Goal: Information Seeking & Learning: Learn about a topic

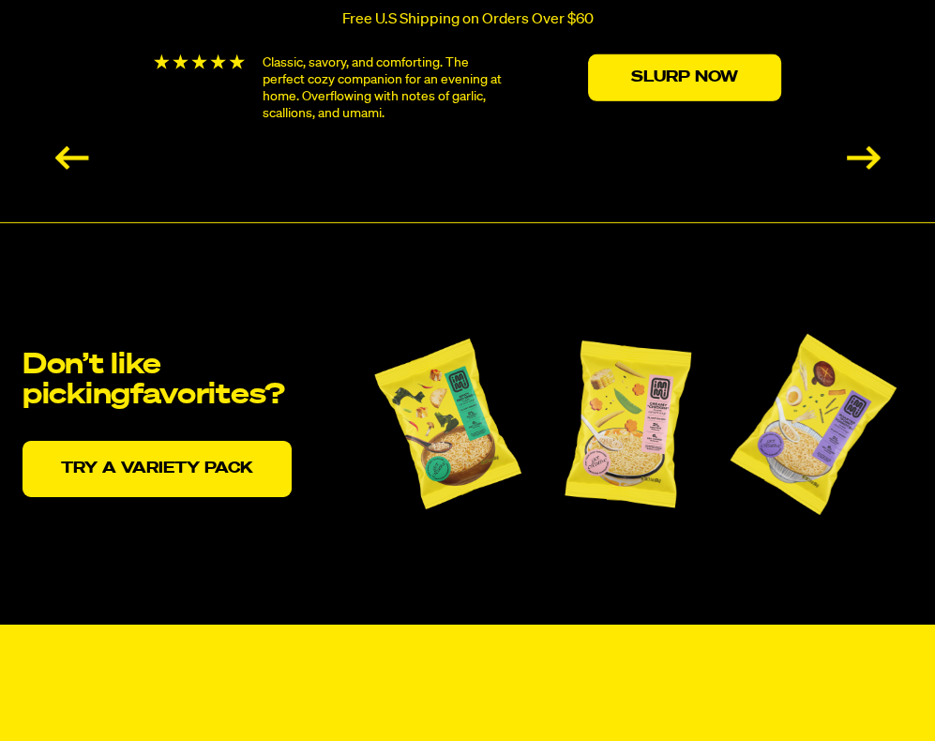
scroll to position [3741, 0]
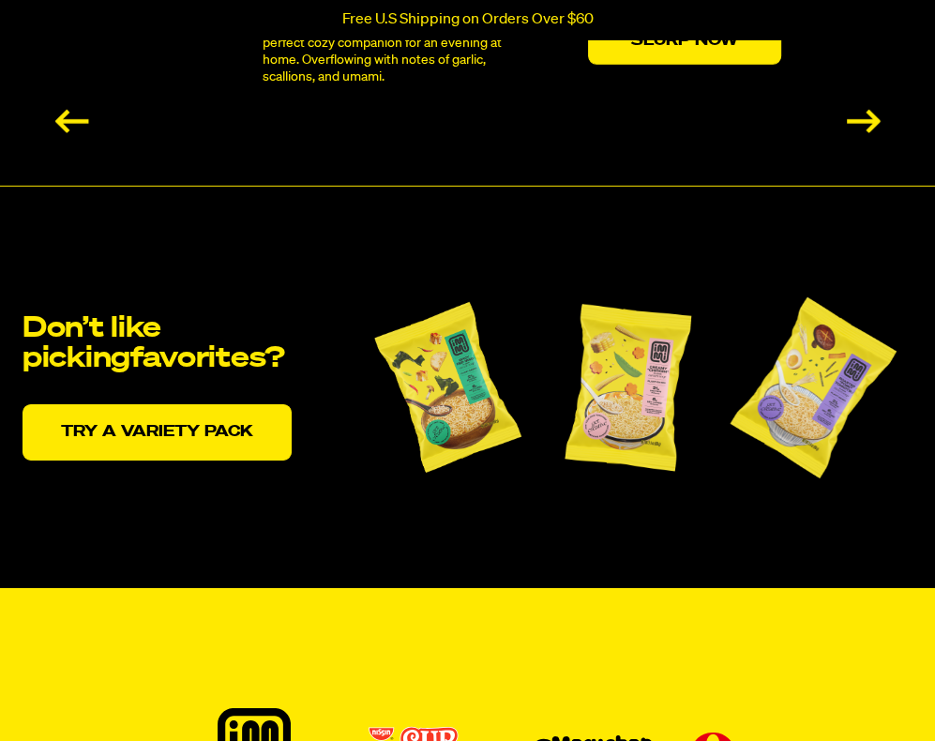
click at [407, 402] on img at bounding box center [447, 386] width 169 height 206
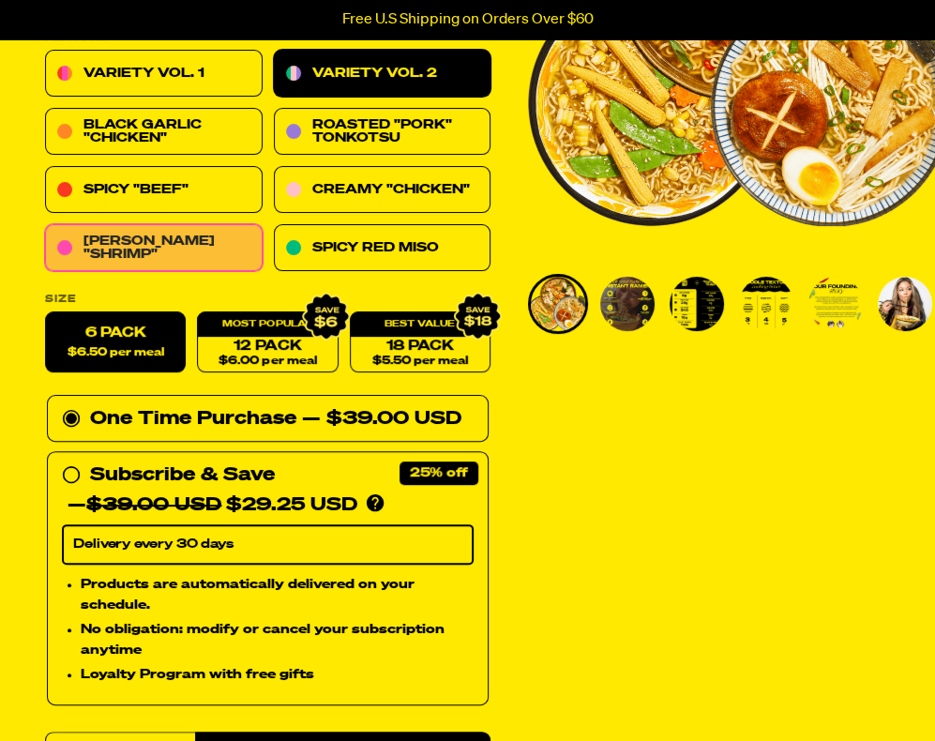
scroll to position [251, 0]
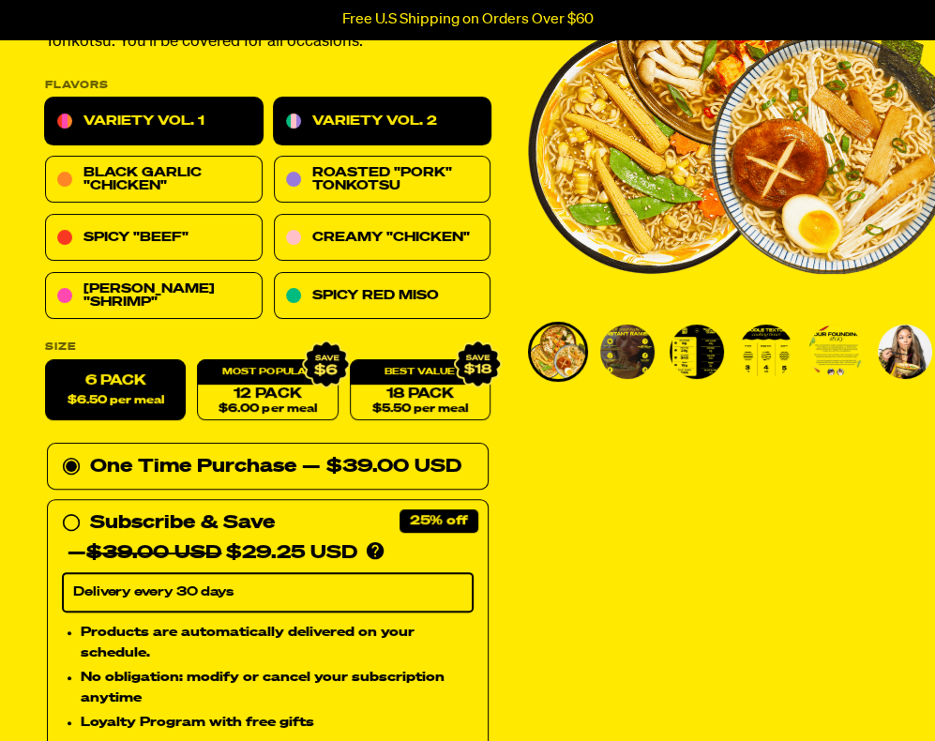
click at [234, 131] on link "Variety Vol. 1" at bounding box center [154, 121] width 218 height 47
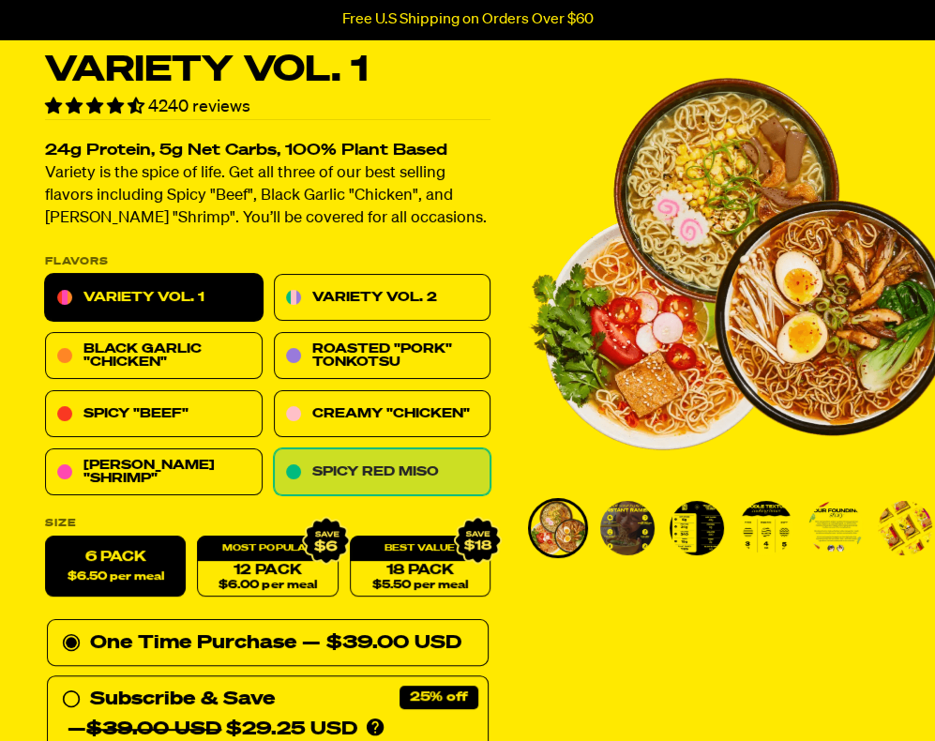
scroll to position [74, 0]
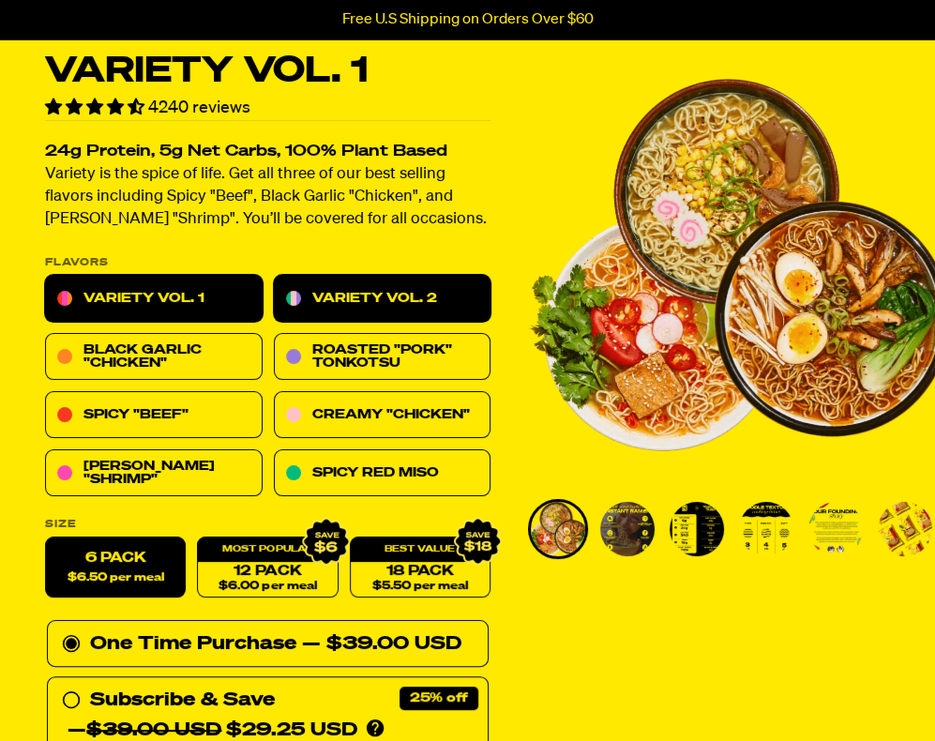
click at [358, 296] on link "Variety Vol. 2" at bounding box center [383, 299] width 218 height 47
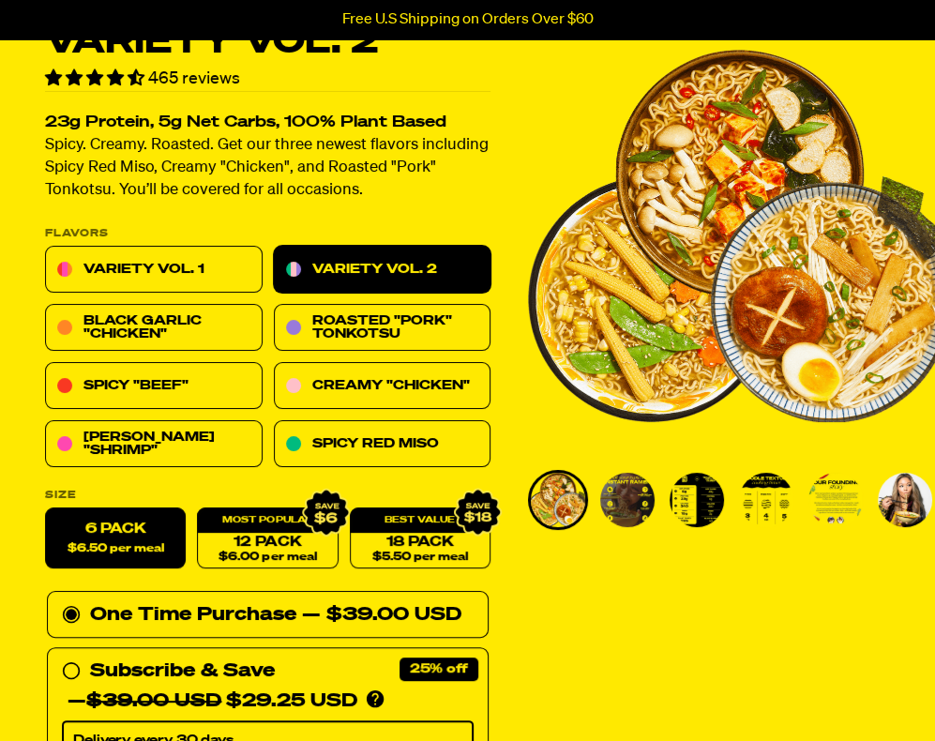
scroll to position [104, 0]
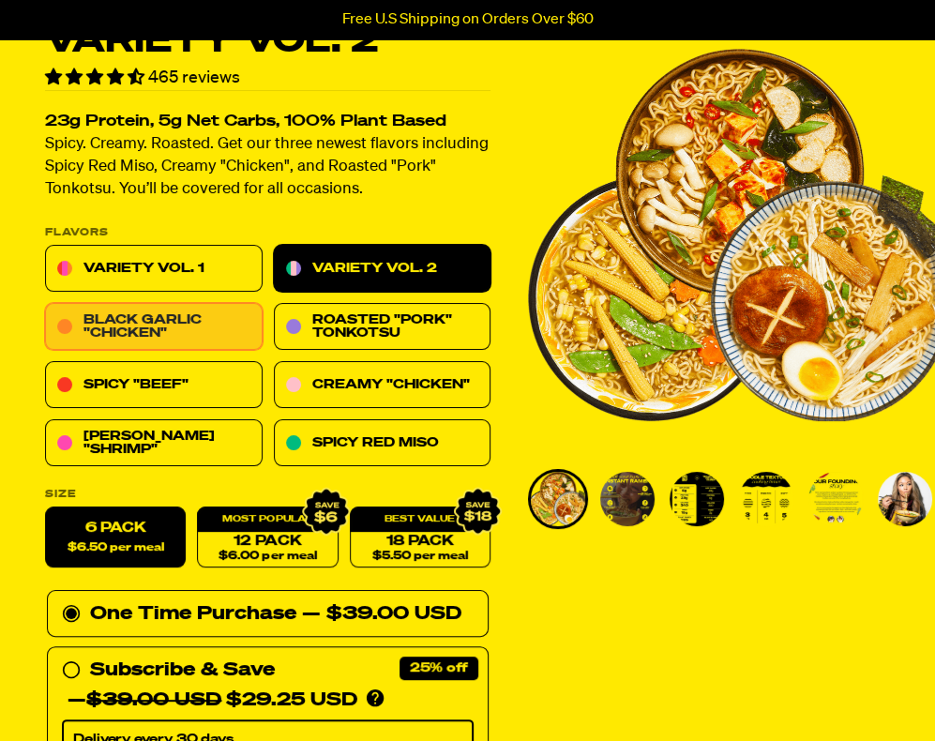
click at [195, 333] on link "Black Garlic "Chicken"" at bounding box center [154, 327] width 218 height 47
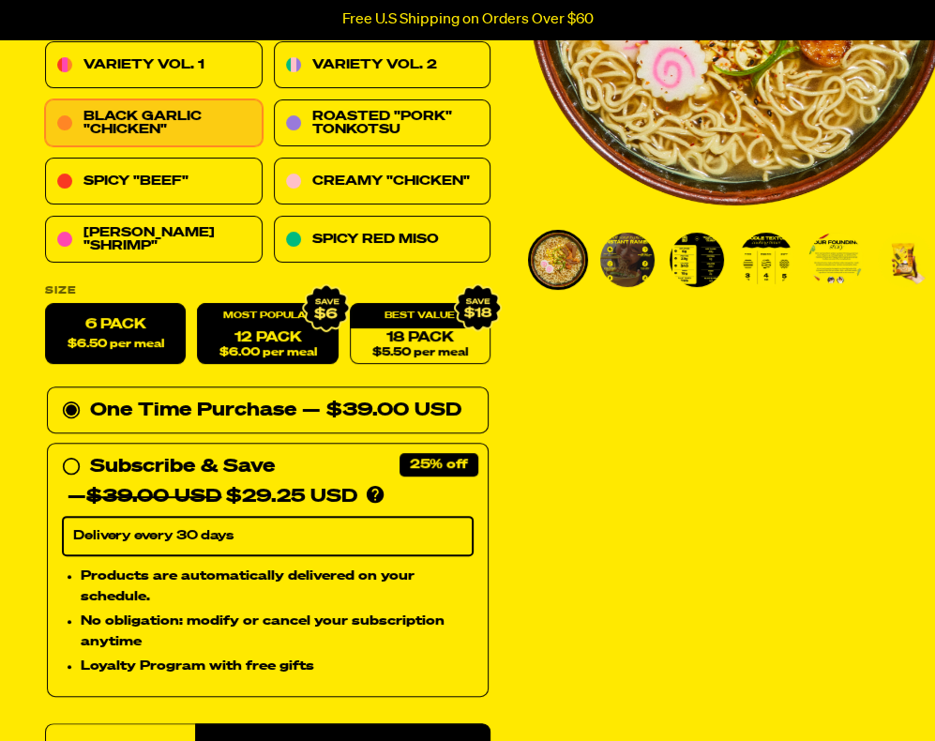
scroll to position [101, 0]
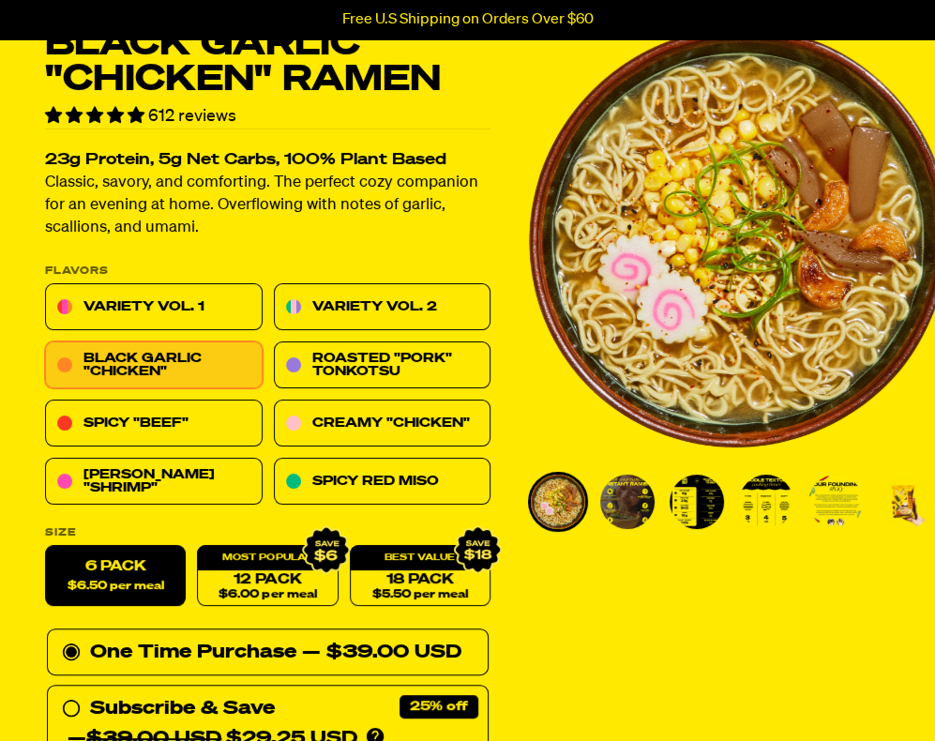
click at [711, 489] on img "Go to slide 3" at bounding box center [696, 501] width 54 height 54
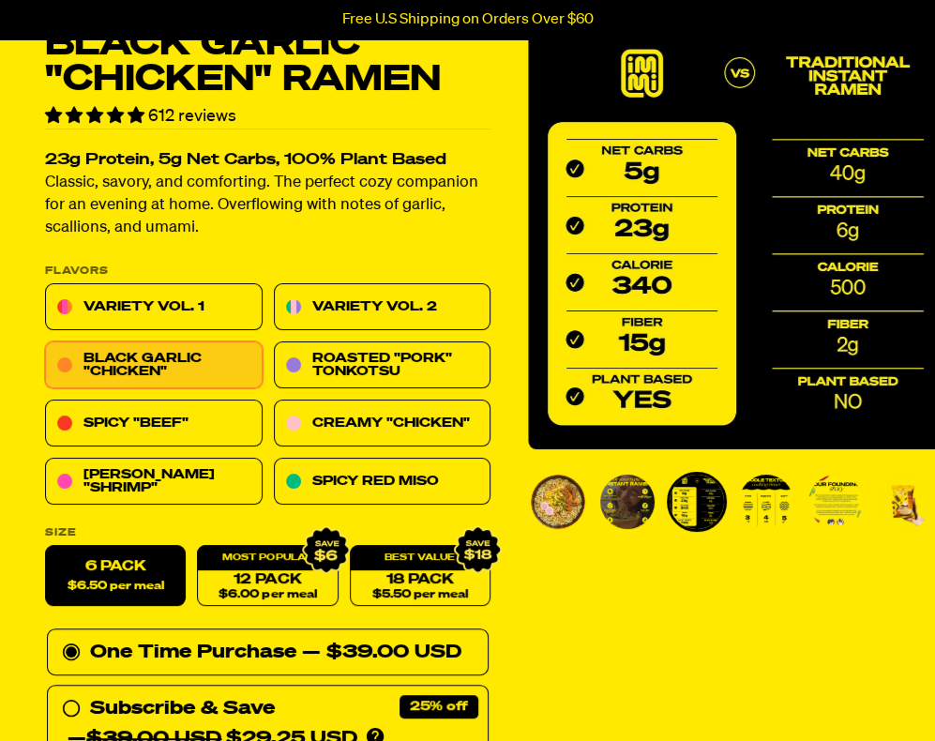
click at [638, 498] on img "Go to slide 2" at bounding box center [627, 501] width 54 height 54
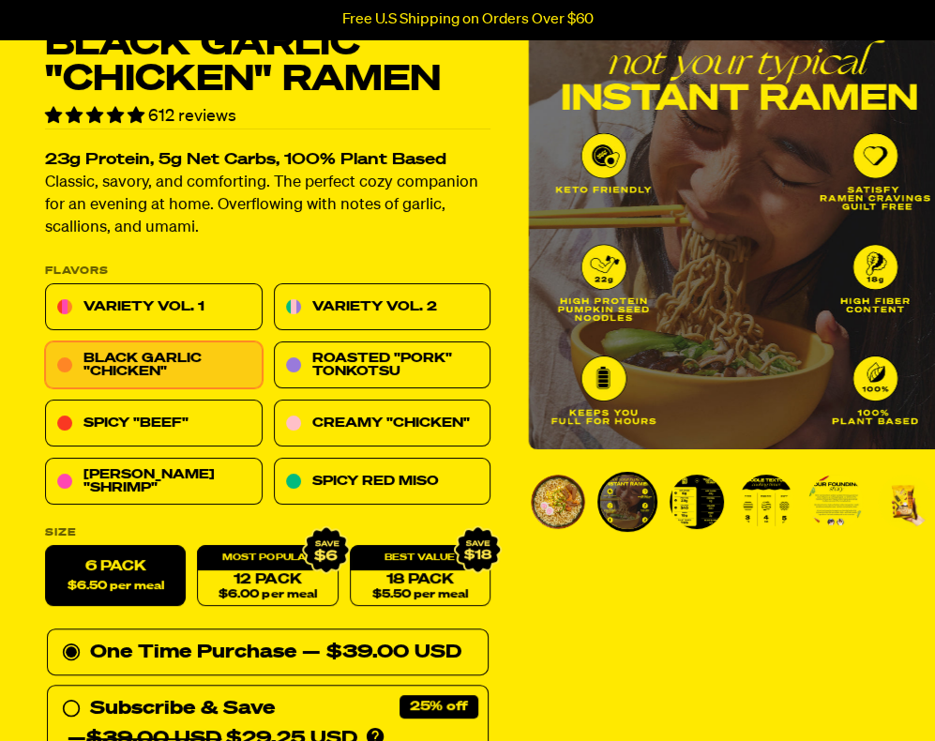
click at [548, 501] on img "Go to slide 1" at bounding box center [558, 501] width 54 height 54
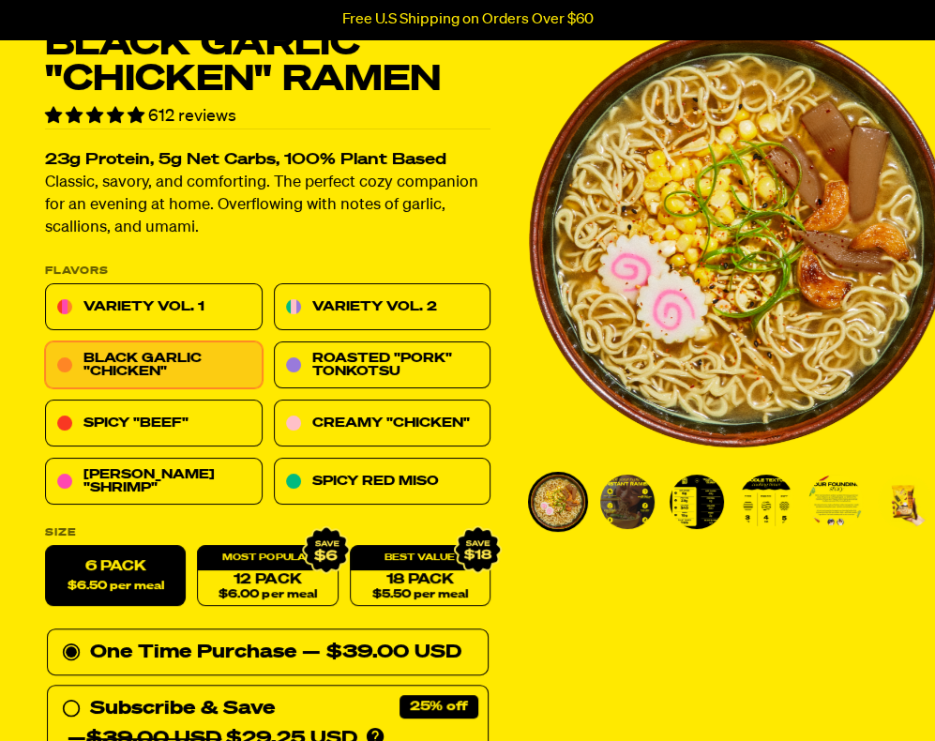
click at [627, 497] on img "Go to slide 2" at bounding box center [627, 501] width 54 height 54
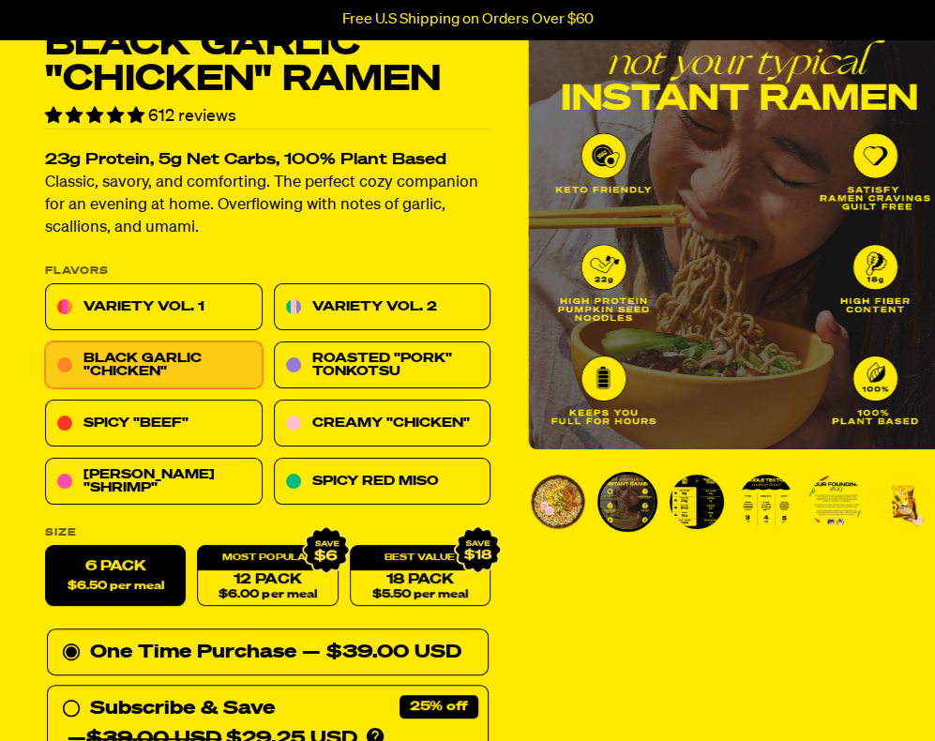
click at [701, 496] on img "Go to slide 3" at bounding box center [696, 501] width 54 height 54
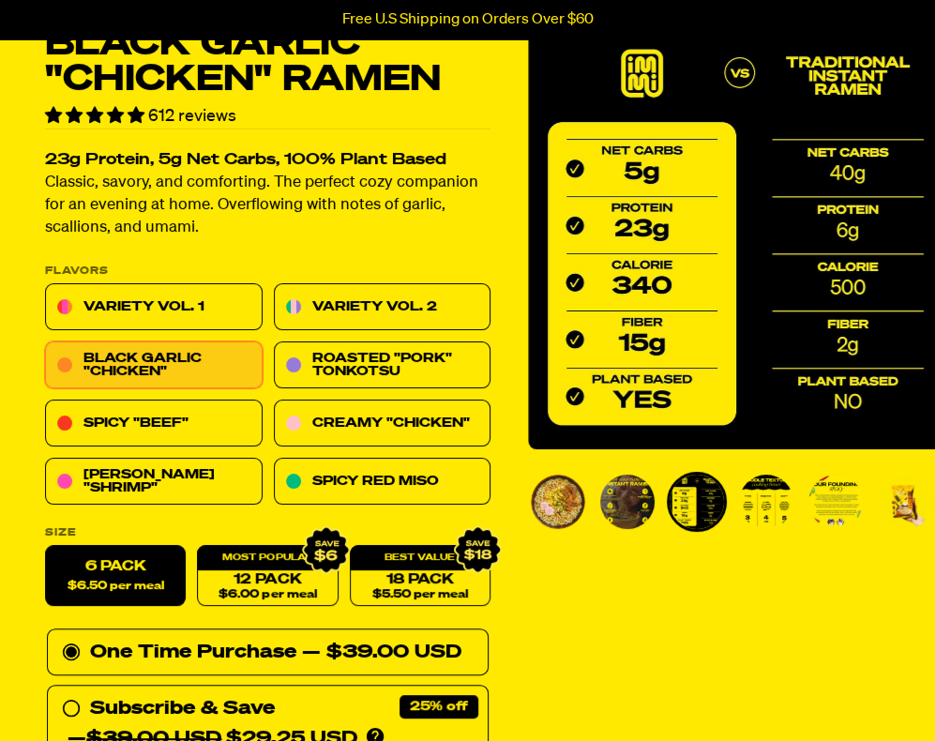
click at [761, 500] on img "Go to slide 4" at bounding box center [766, 501] width 54 height 54
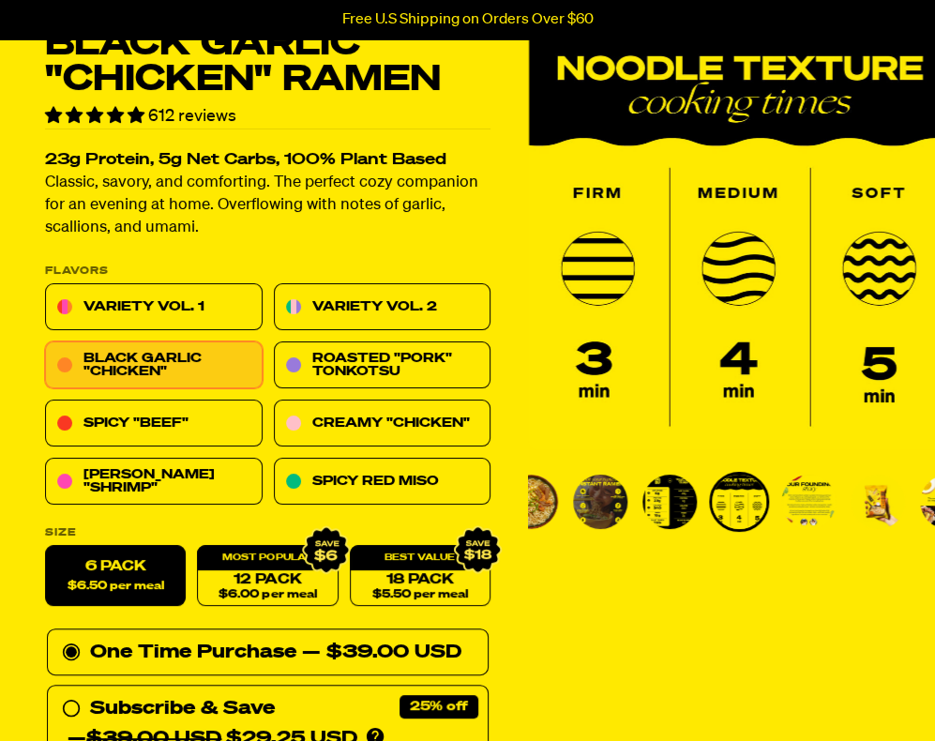
click at [813, 502] on img "Go to slide 5" at bounding box center [808, 501] width 54 height 54
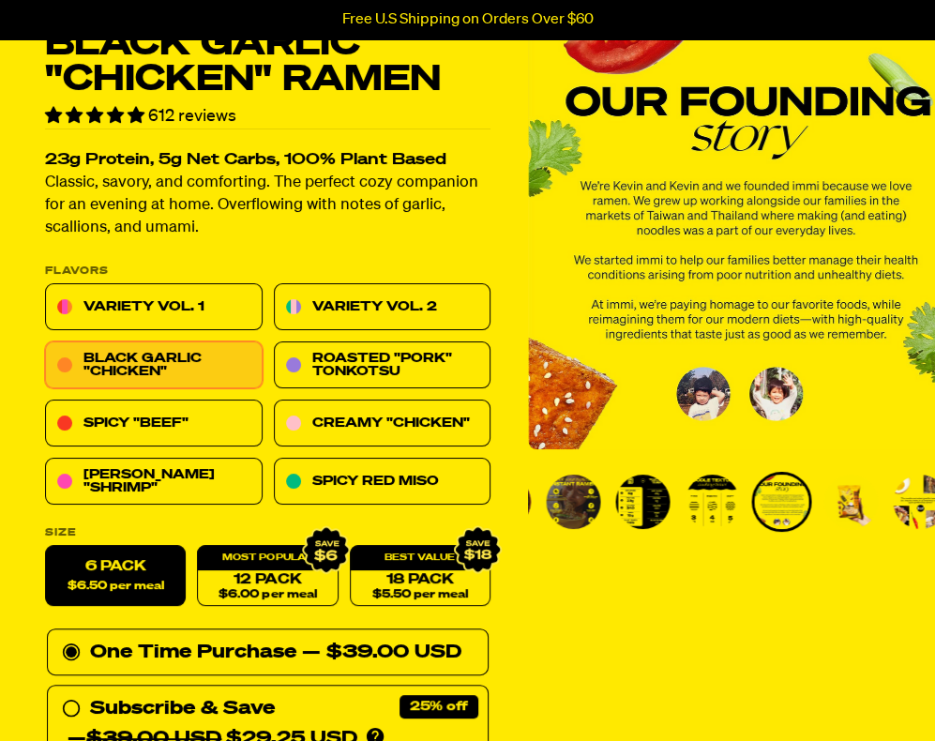
click at [866, 507] on img "Go to slide 6" at bounding box center [850, 501] width 54 height 54
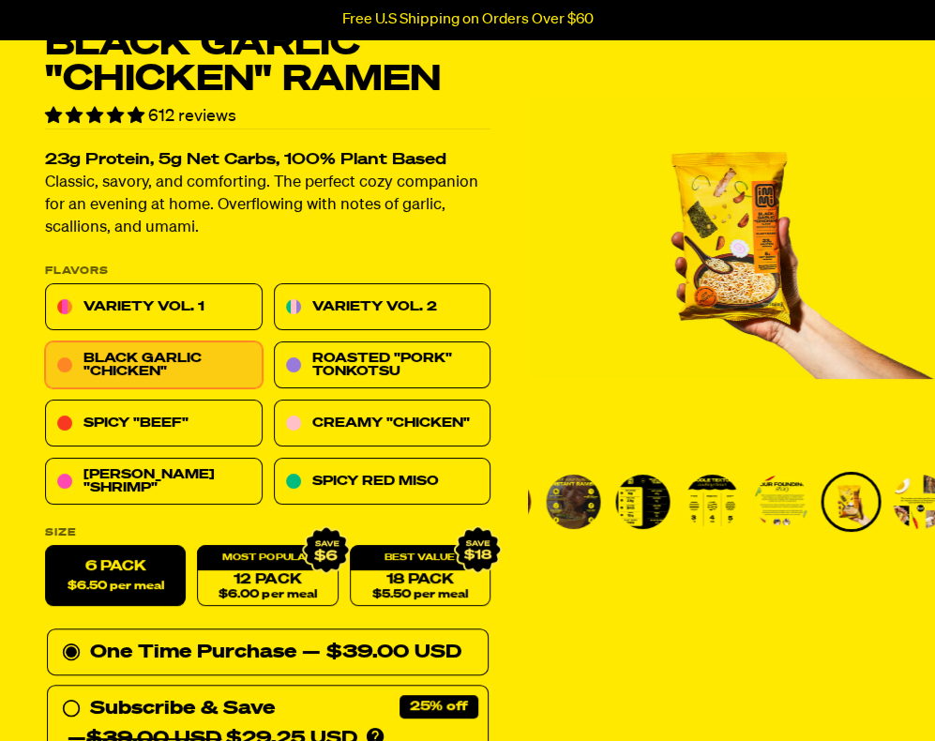
click at [893, 504] on img "Go to slide 7" at bounding box center [920, 501] width 54 height 54
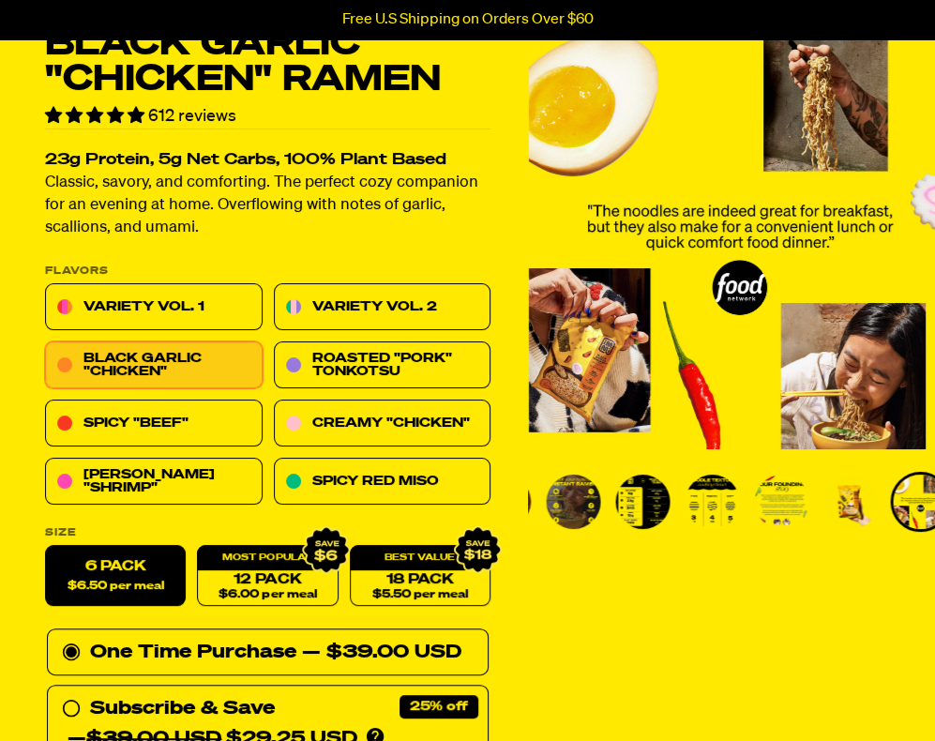
scroll to position [0, 0]
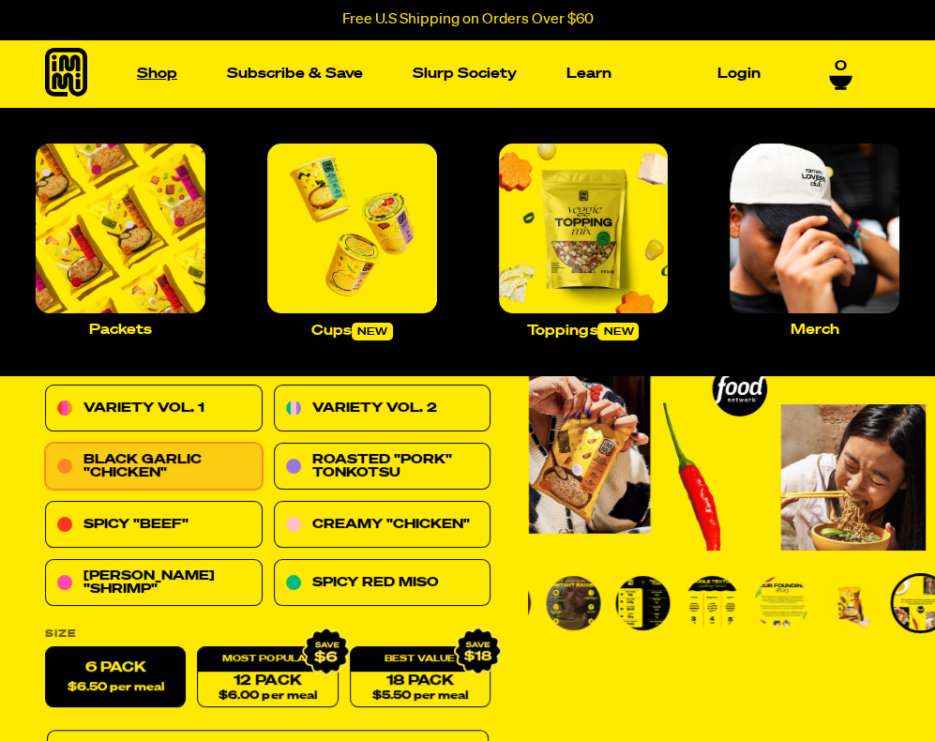
click at [142, 82] on link "Shop" at bounding box center [156, 73] width 55 height 29
click at [570, 235] on img "Main navigation" at bounding box center [584, 228] width 170 height 170
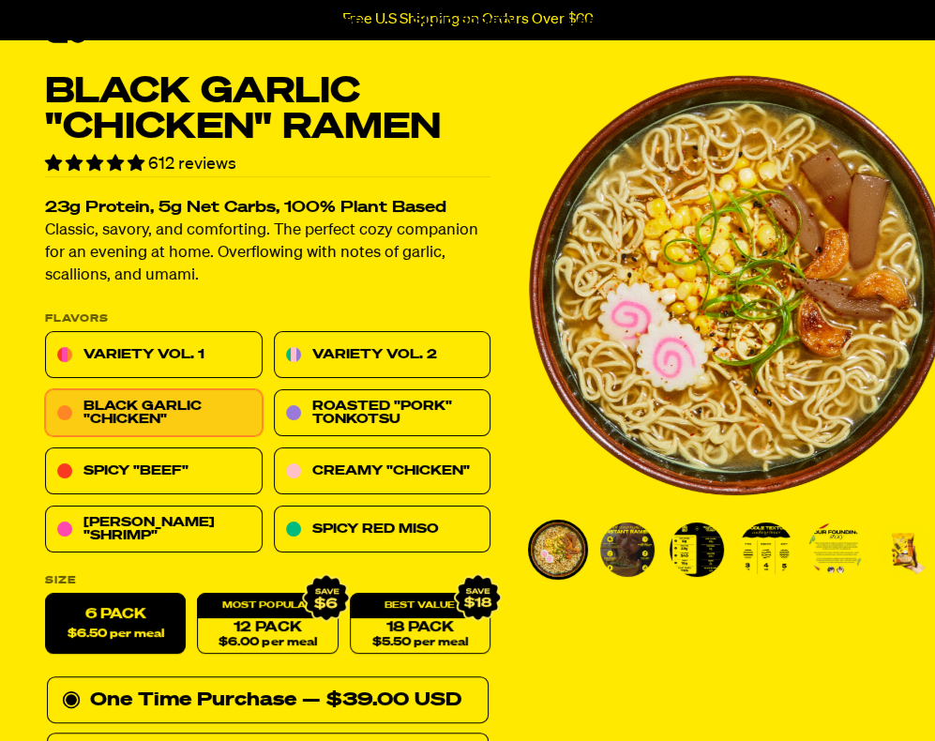
scroll to position [53, 0]
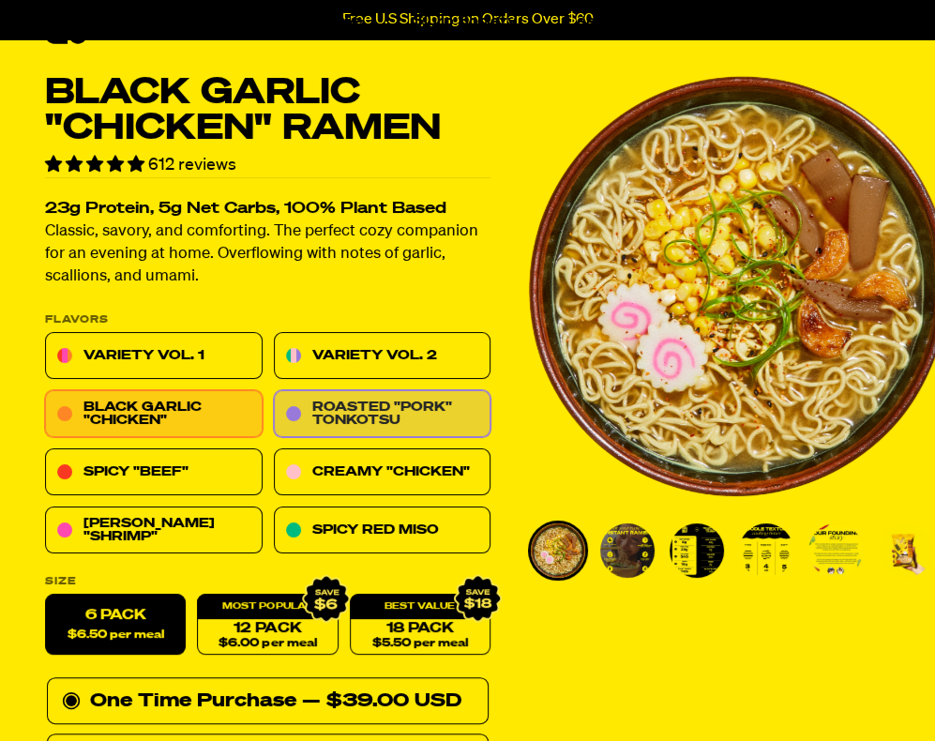
click at [340, 403] on link "Roasted "Pork" Tonkotsu" at bounding box center [383, 414] width 218 height 47
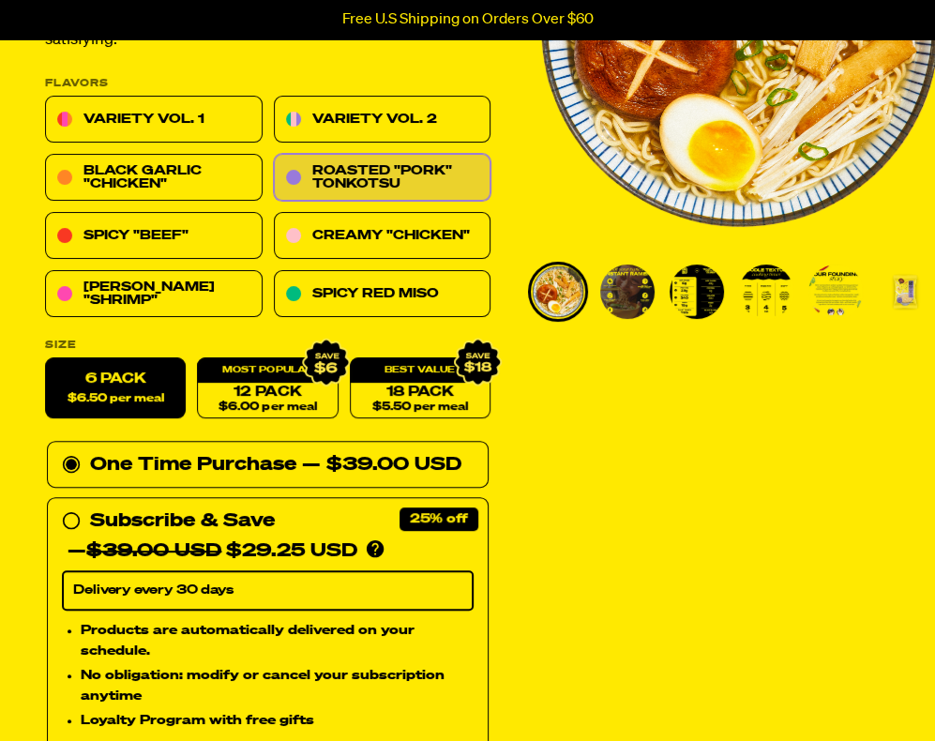
scroll to position [310, 0]
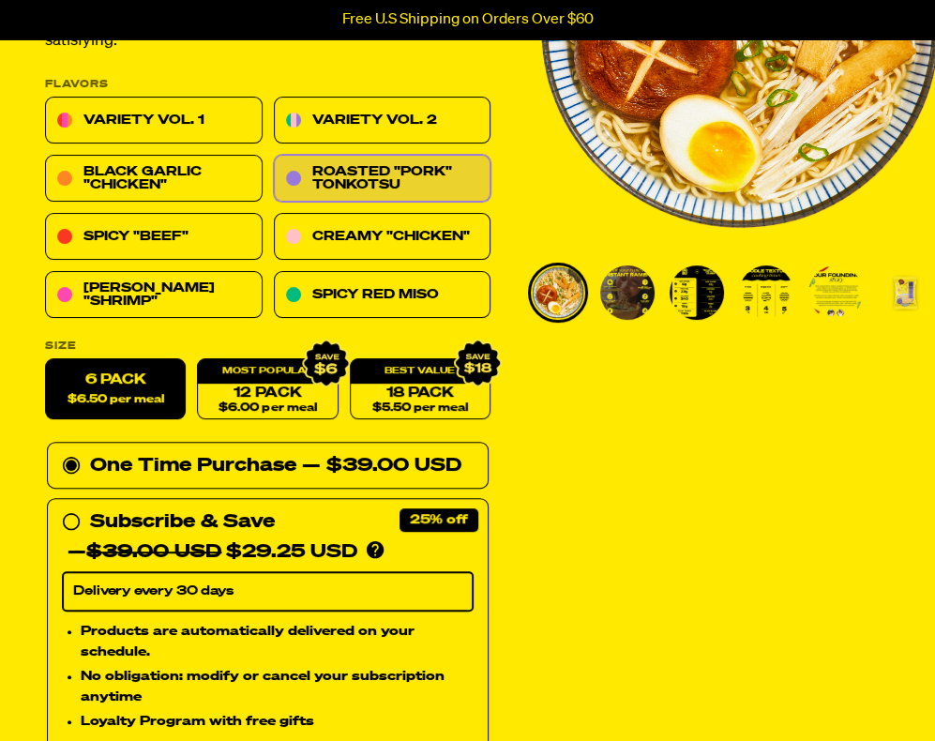
click at [646, 284] on img "Go to slide 2" at bounding box center [627, 292] width 54 height 54
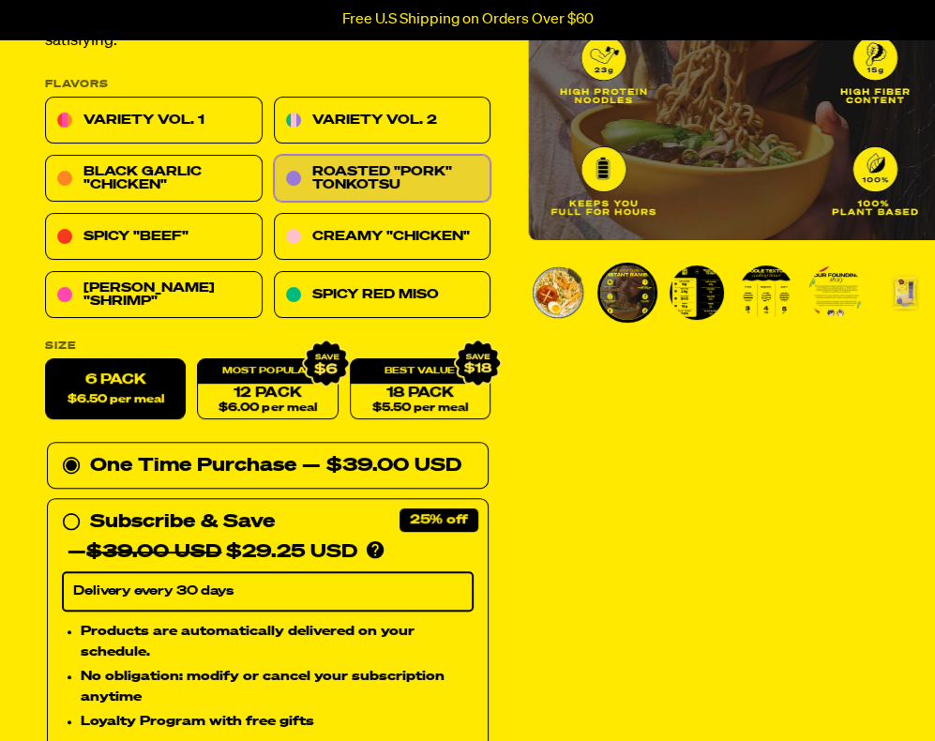
click at [686, 284] on img "Go to slide 3" at bounding box center [696, 292] width 54 height 54
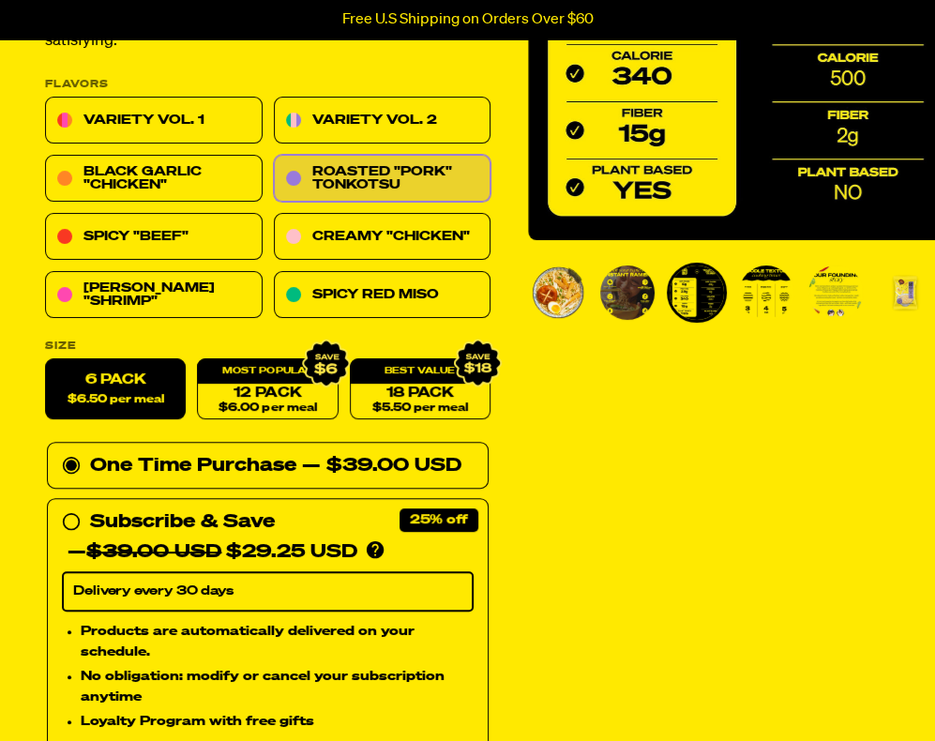
click at [631, 293] on img "Go to slide 2" at bounding box center [627, 292] width 54 height 54
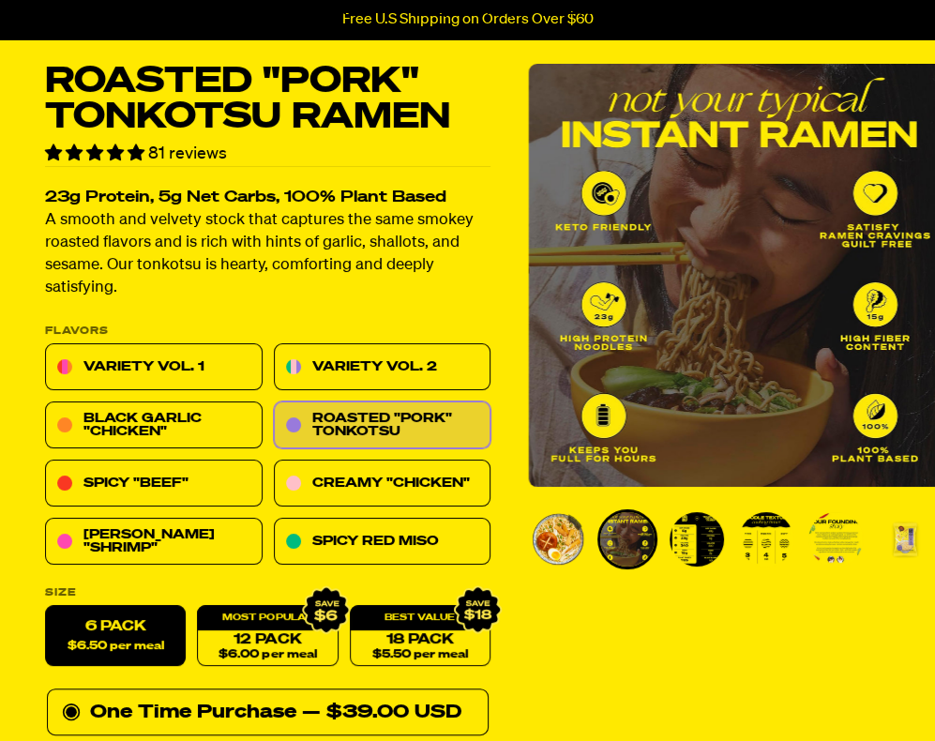
scroll to position [0, 0]
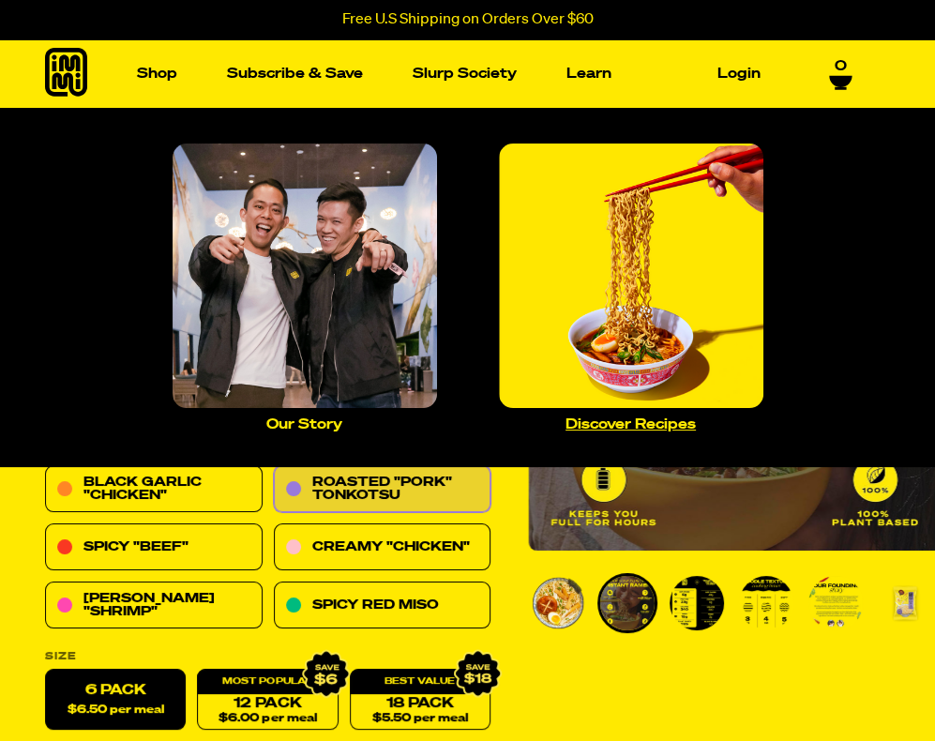
click at [578, 269] on img "Main navigation" at bounding box center [631, 275] width 264 height 264
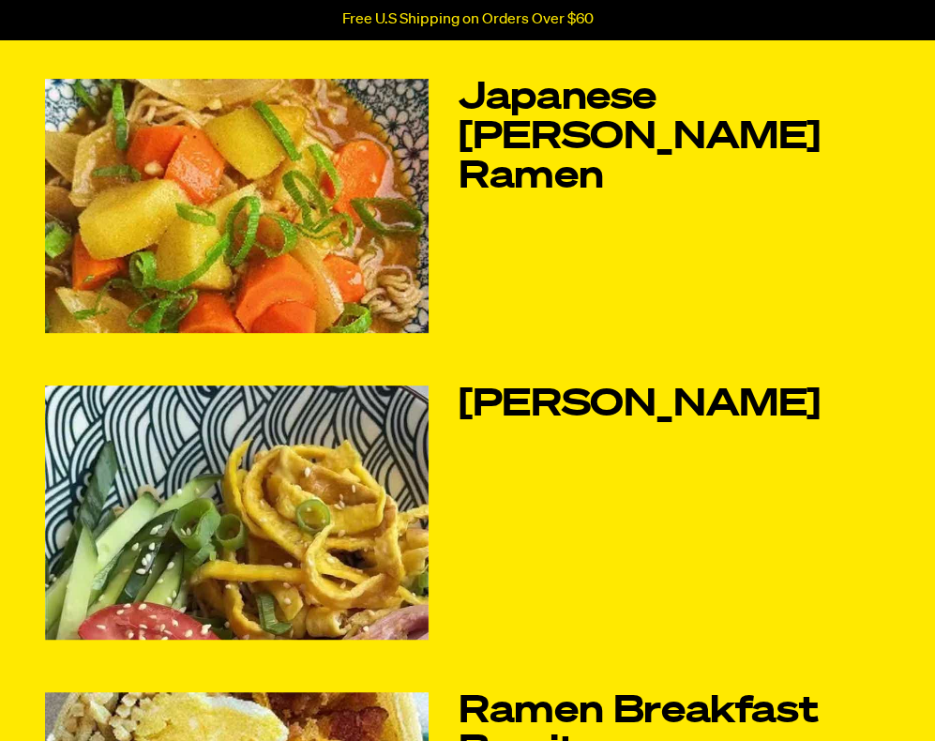
scroll to position [450, 0]
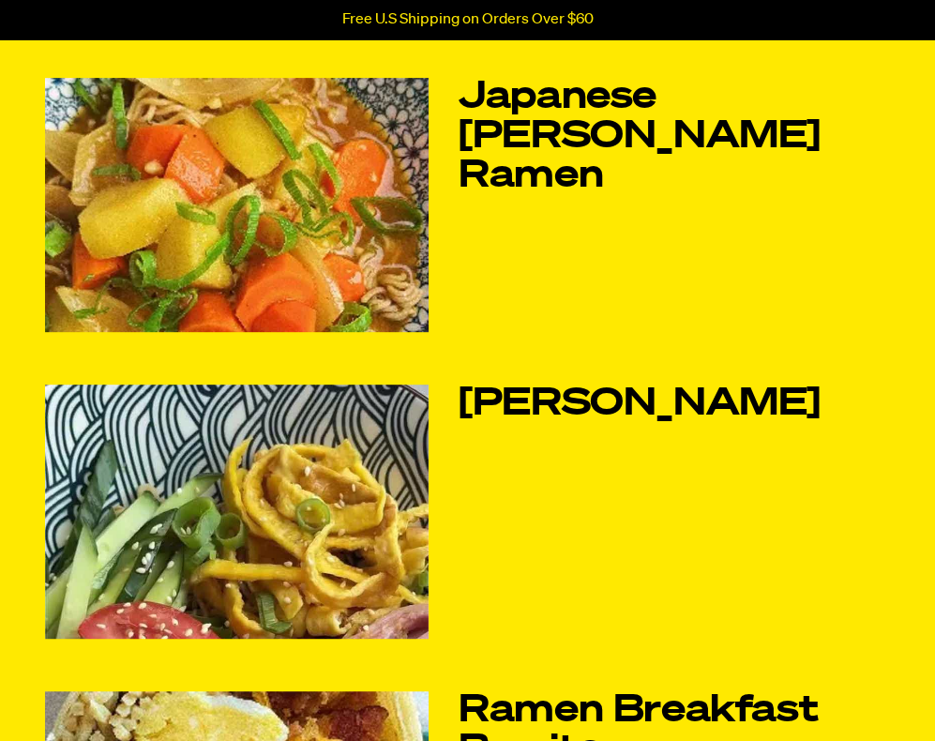
click at [349, 130] on img at bounding box center [237, 205] width 384 height 254
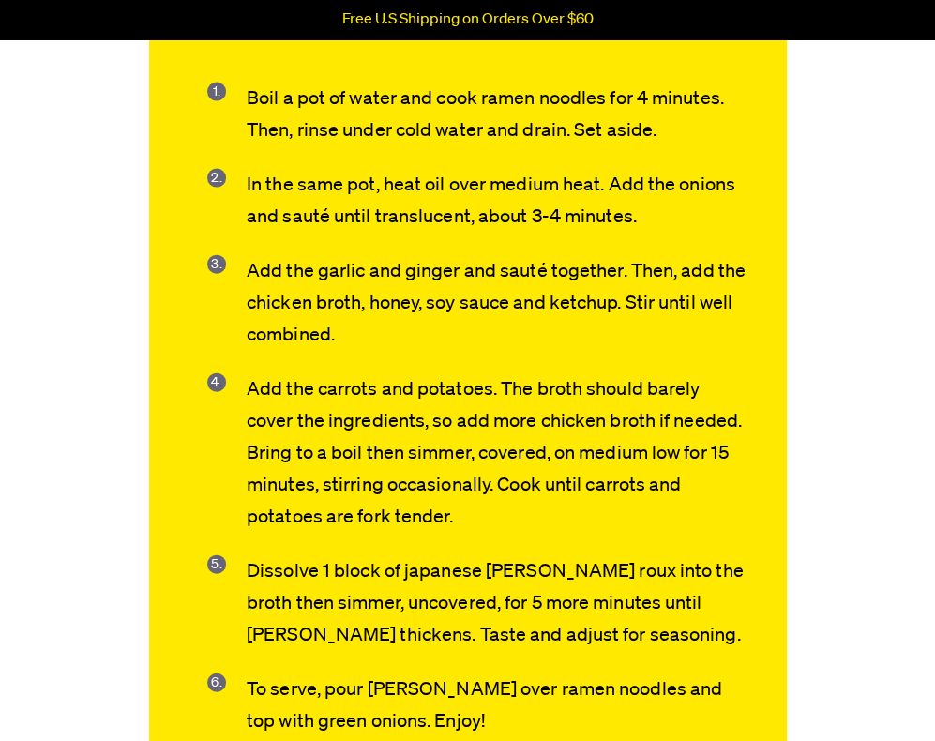
scroll to position [2719, 0]
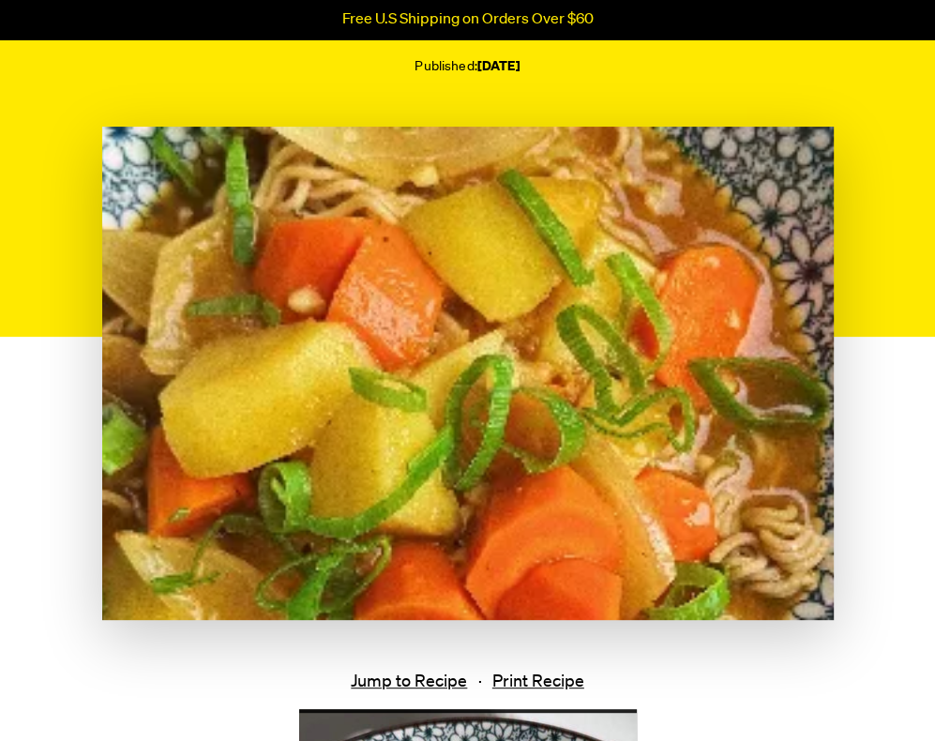
scroll to position [0, 0]
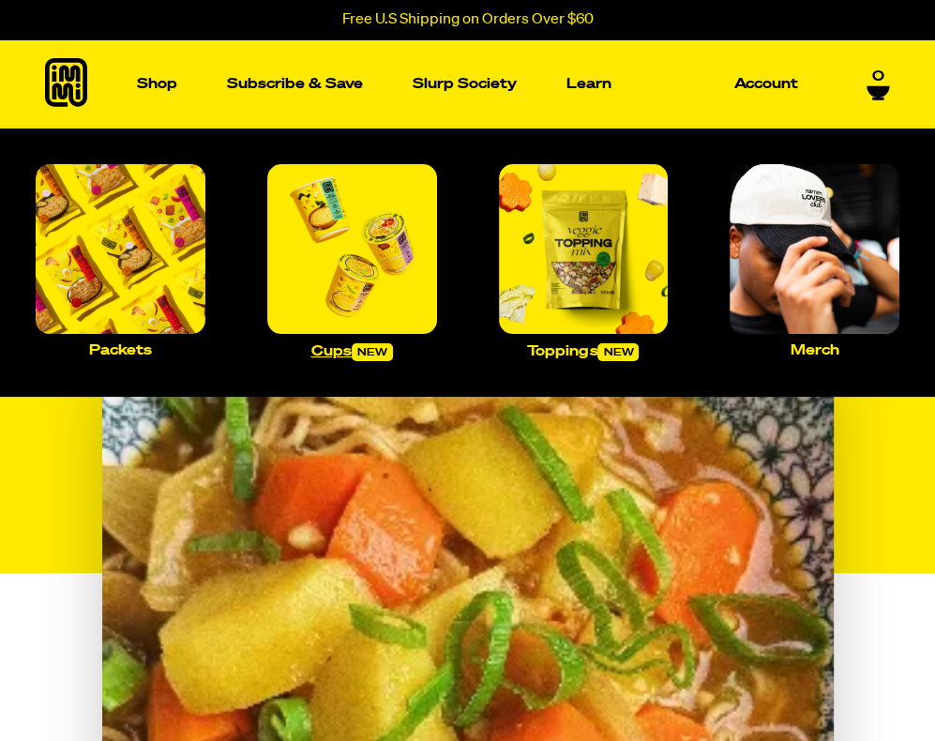
click at [316, 292] on img "Main navigation" at bounding box center [352, 249] width 170 height 170
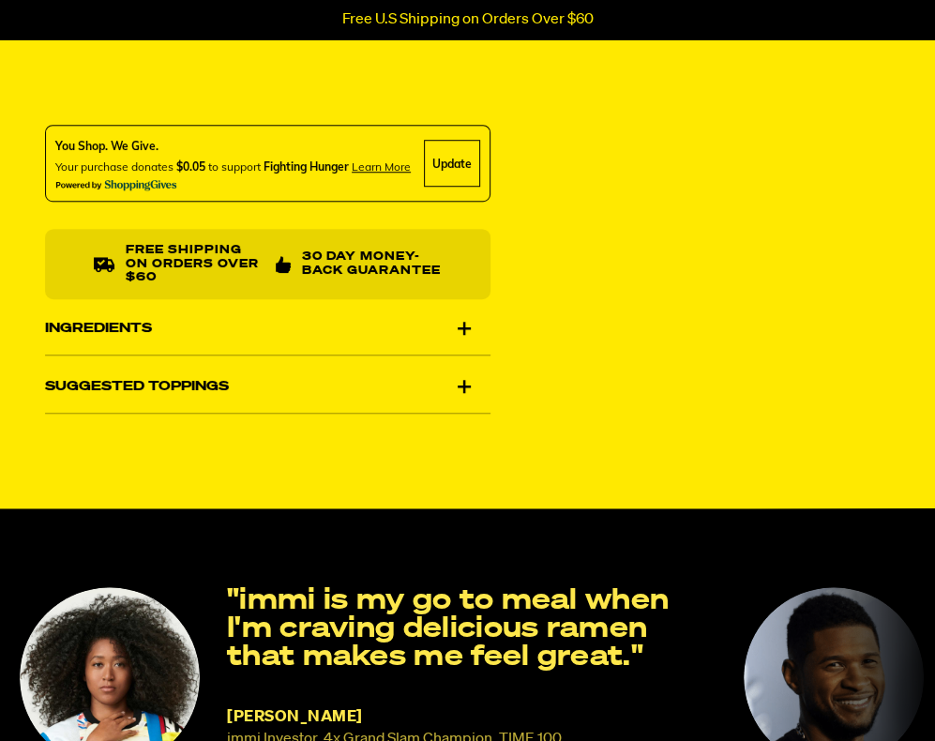
scroll to position [825, 0]
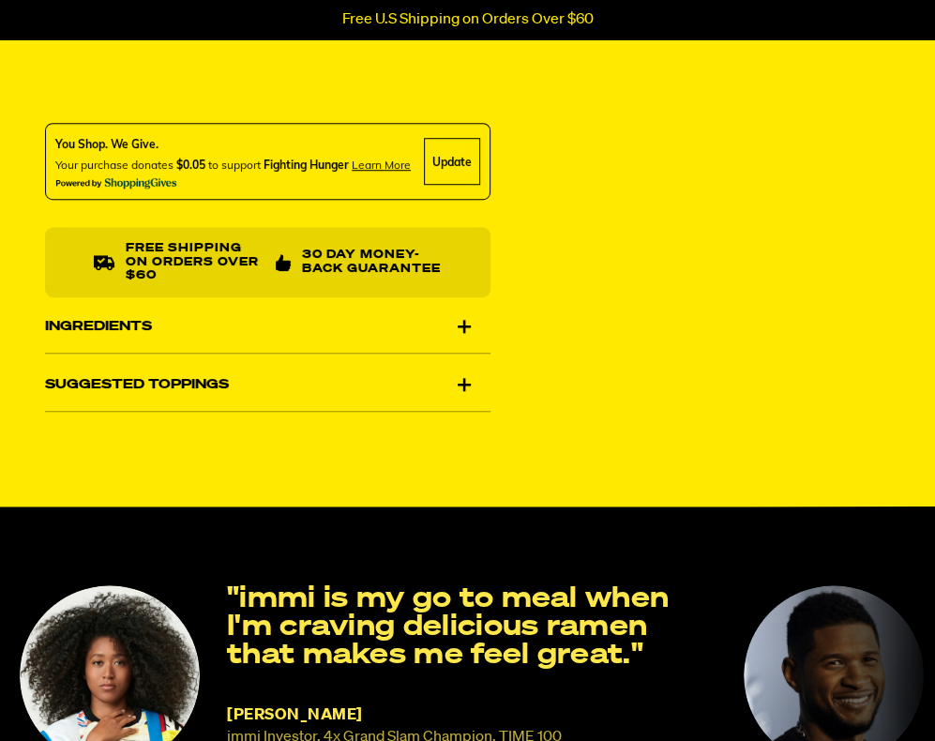
click at [364, 341] on div "Ingredients" at bounding box center [267, 327] width 445 height 53
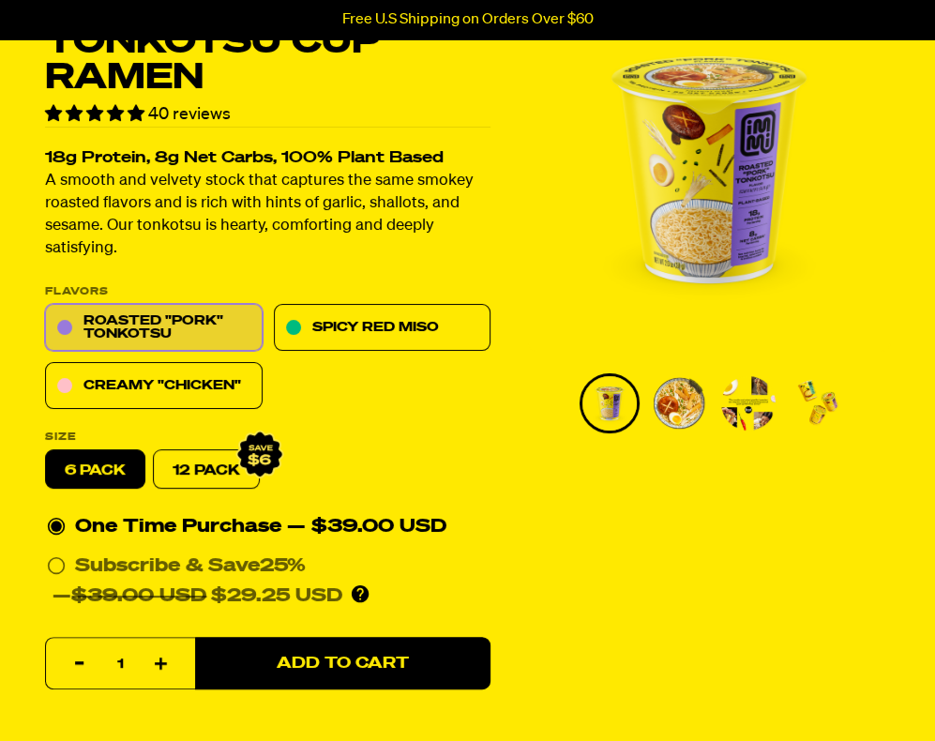
scroll to position [0, 0]
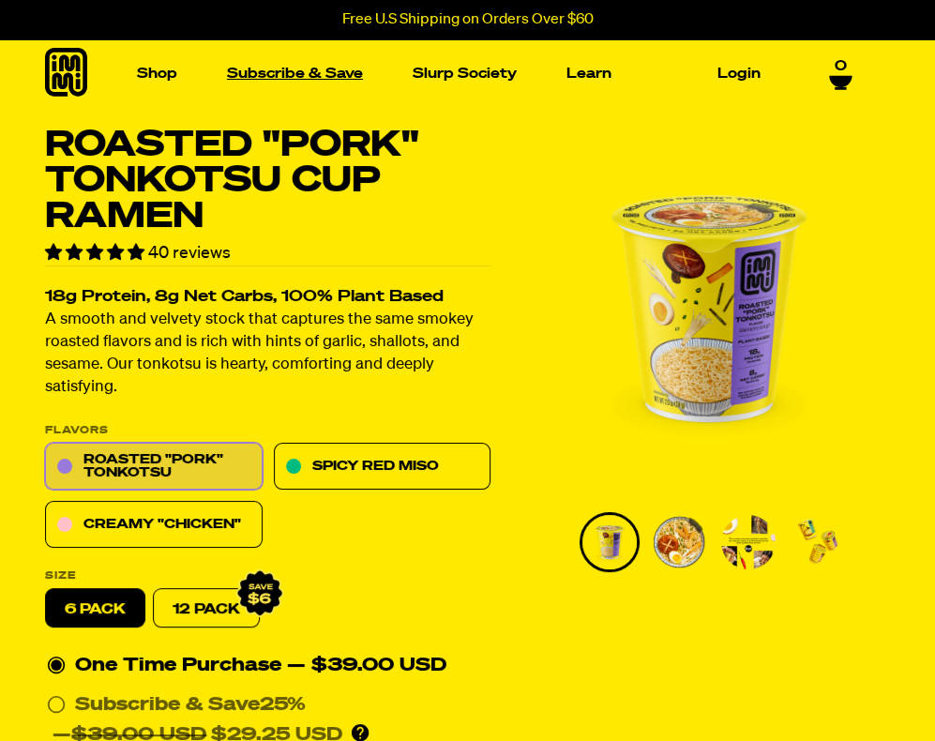
click at [346, 64] on link "Subscribe & Save" at bounding box center [294, 73] width 151 height 29
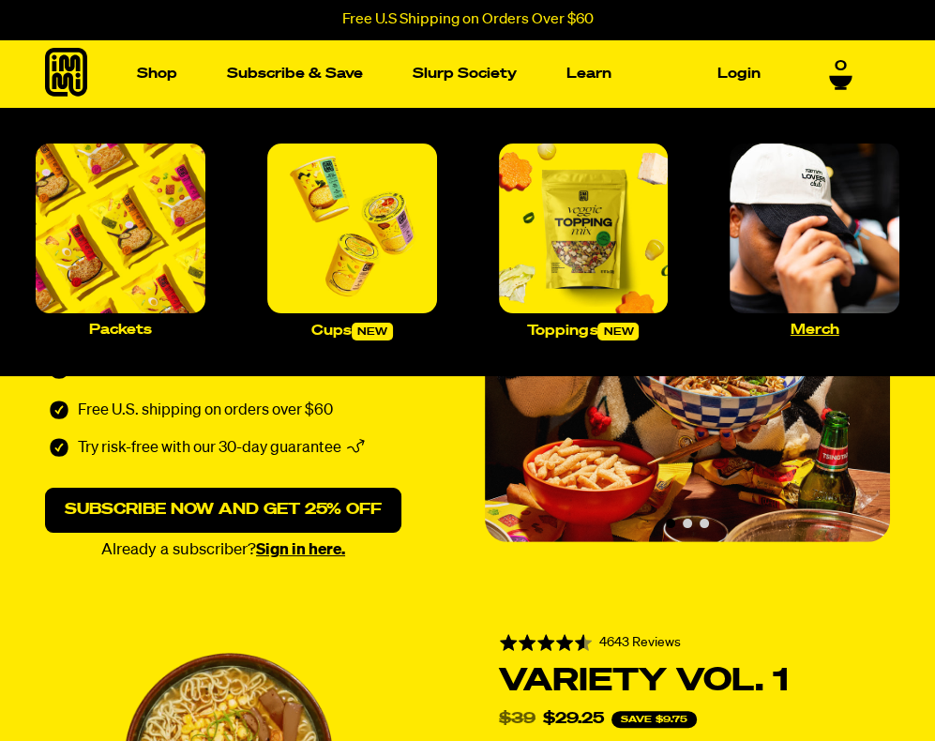
click at [807, 213] on img "Main navigation" at bounding box center [814, 228] width 170 height 170
